Goal: Task Accomplishment & Management: Use online tool/utility

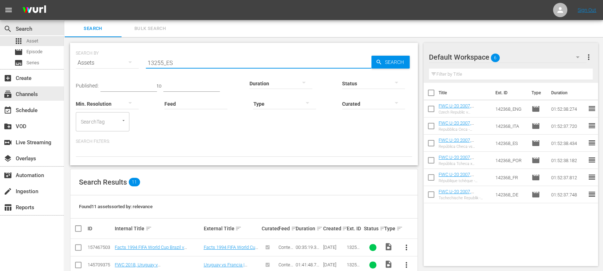
click at [34, 92] on div "subscriptions Channels" at bounding box center [20, 93] width 40 height 6
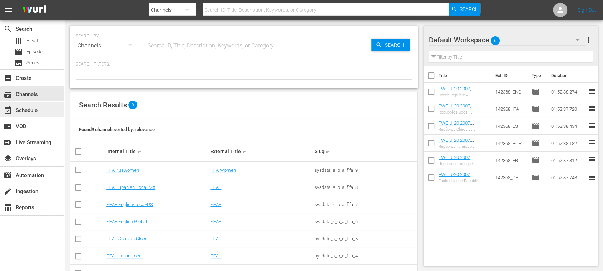
click at [31, 110] on div "event_available Schedule" at bounding box center [20, 109] width 40 height 6
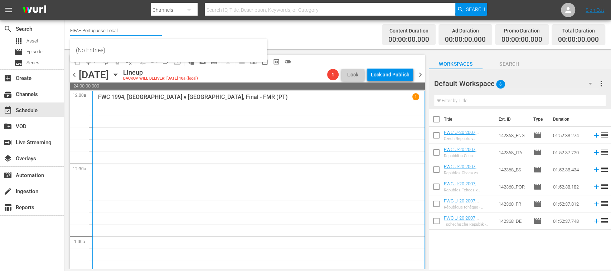
drag, startPoint x: 84, startPoint y: 31, endPoint x: 148, endPoint y: 30, distance: 64.4
click at [148, 30] on input "FIFA+ Portuguese Local" at bounding box center [116, 30] width 92 height 17
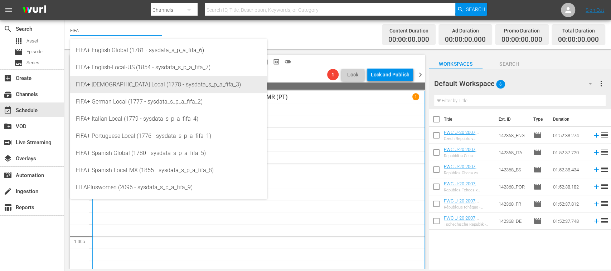
click at [120, 82] on div "FIFA+ French Local (1778 - sysdata_s_p_a_fifa_3)" at bounding box center [168, 84] width 185 height 17
type input "FIFA+ French Local (1778 - sysdata_s_p_a_fifa_3)"
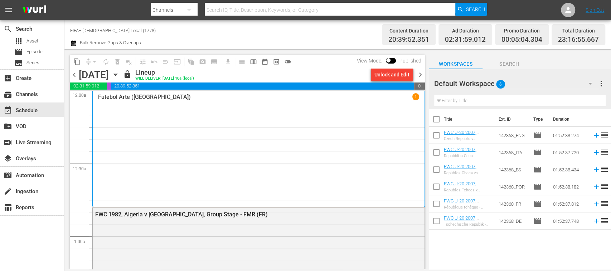
click at [419, 74] on span "chevron_right" at bounding box center [420, 74] width 9 height 9
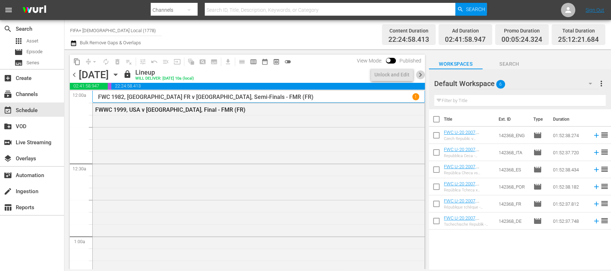
click at [419, 74] on span "chevron_right" at bounding box center [420, 74] width 9 height 9
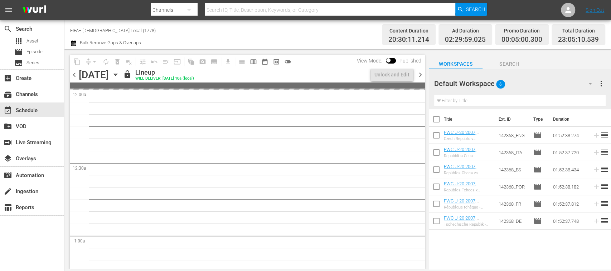
click at [419, 74] on span "chevron_right" at bounding box center [420, 74] width 9 height 9
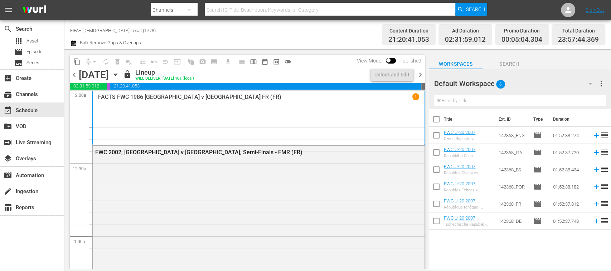
click at [419, 74] on span "chevron_right" at bounding box center [420, 74] width 9 height 9
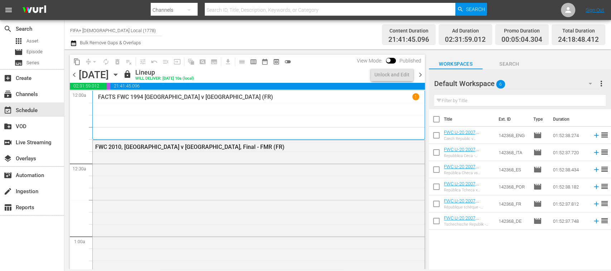
click at [419, 73] on span "chevron_right" at bounding box center [420, 74] width 9 height 9
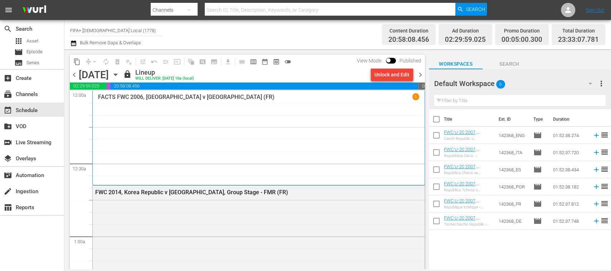
click at [419, 73] on span "chevron_right" at bounding box center [420, 74] width 9 height 9
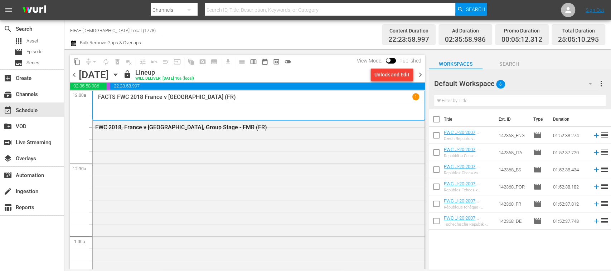
click at [75, 75] on span "chevron_left" at bounding box center [74, 74] width 9 height 9
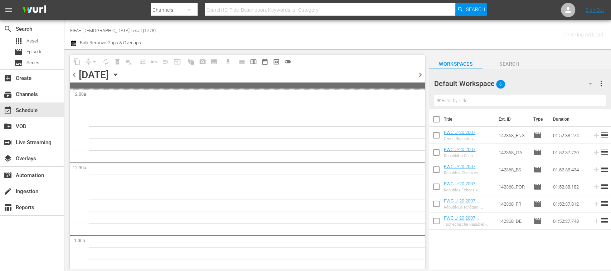
click at [75, 75] on span "chevron_left" at bounding box center [74, 74] width 9 height 9
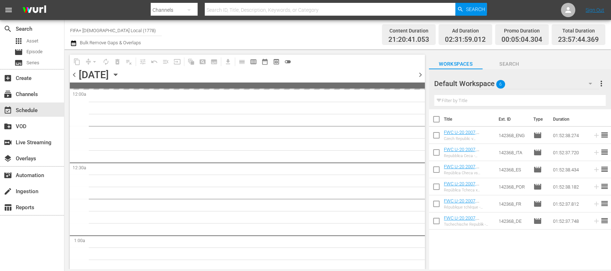
click at [75, 75] on span "chevron_left" at bounding box center [74, 74] width 9 height 9
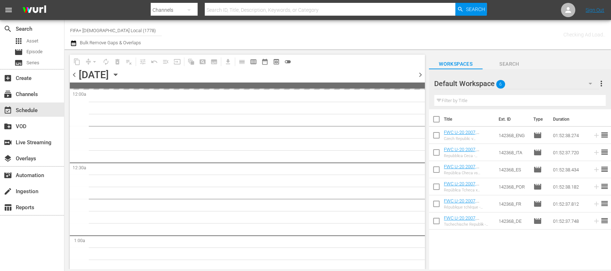
click at [75, 75] on span "chevron_left" at bounding box center [74, 74] width 9 height 9
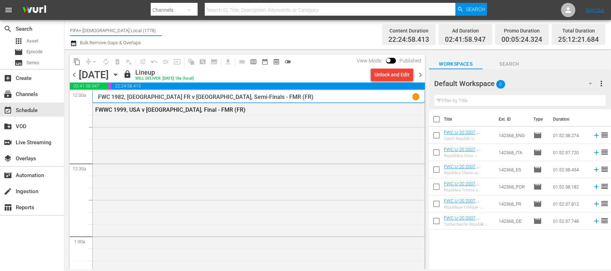
drag, startPoint x: 84, startPoint y: 27, endPoint x: 147, endPoint y: 29, distance: 63.0
click at [147, 29] on input "FIFA+ French Local (1778)" at bounding box center [116, 30] width 92 height 17
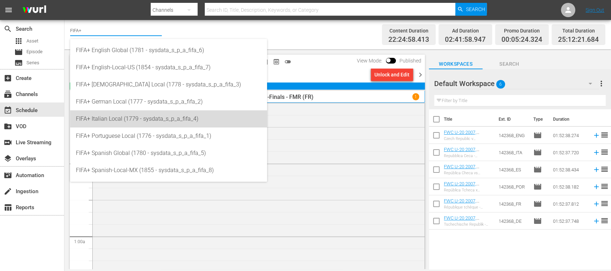
click at [135, 119] on div "FIFA+ Italian Local (1779 - sysdata_s_p_a_fifa_4)" at bounding box center [168, 119] width 185 height 17
type input "FIFA+ Italian Local (1779 - sysdata_s_p_a_fifa_4)"
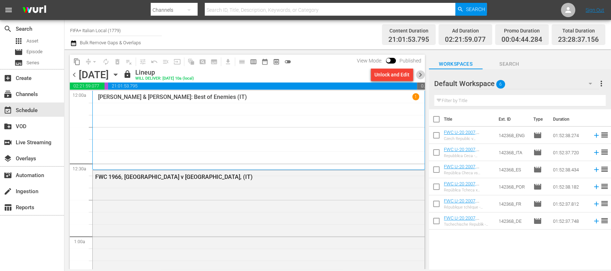
click at [419, 73] on span "chevron_right" at bounding box center [420, 74] width 9 height 9
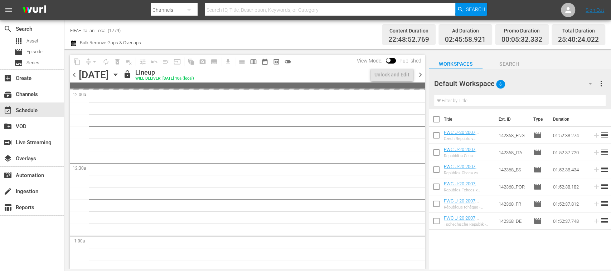
click at [419, 73] on span "chevron_right" at bounding box center [420, 74] width 9 height 9
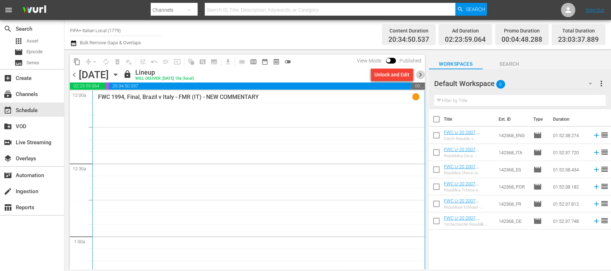
click at [419, 73] on span "chevron_right" at bounding box center [420, 74] width 9 height 9
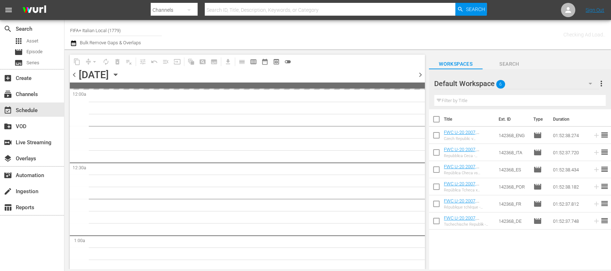
click at [419, 73] on span "chevron_right" at bounding box center [420, 74] width 9 height 9
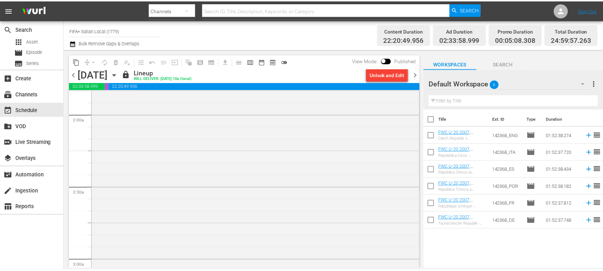
scroll to position [222, 0]
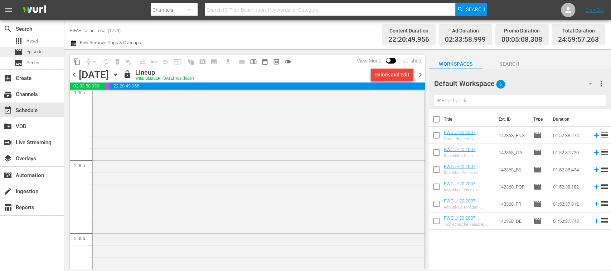
click at [33, 52] on span "Episode" at bounding box center [34, 51] width 16 height 7
